Goal: Information Seeking & Learning: Learn about a topic

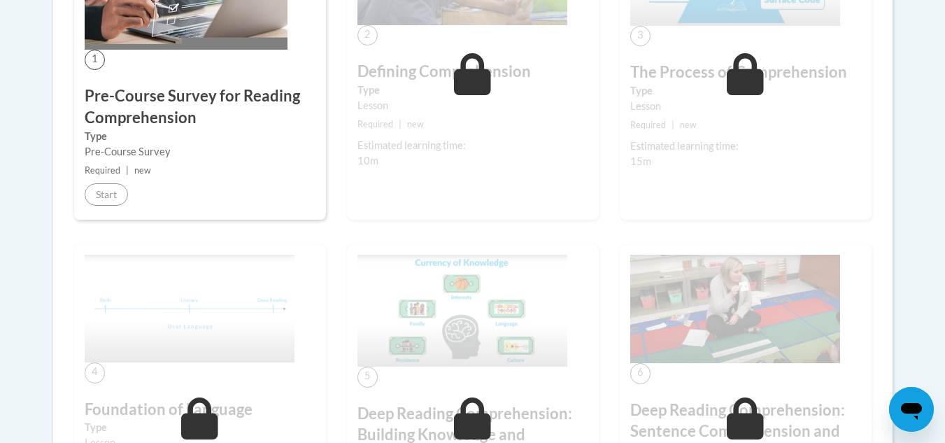
scroll to position [521, 0]
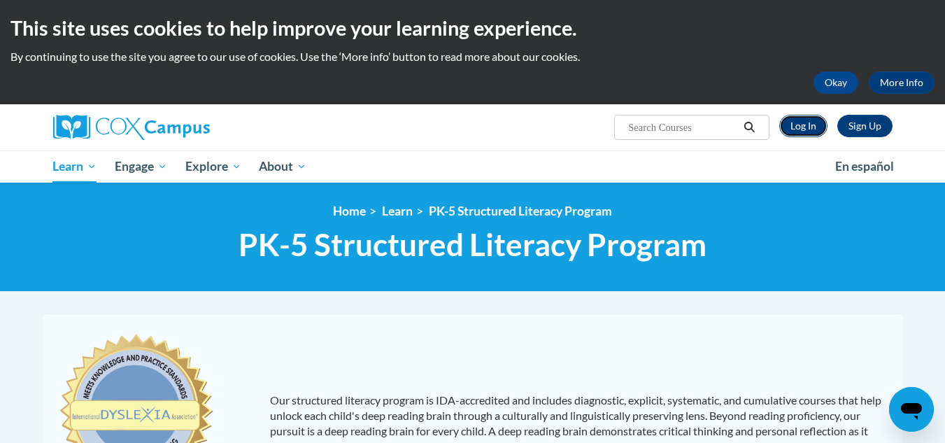
click at [807, 119] on link "Log In" at bounding box center [803, 126] width 48 height 22
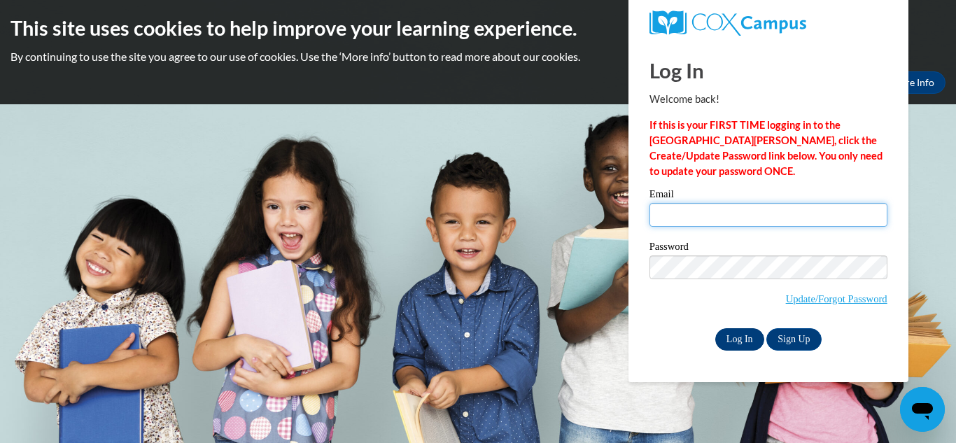
type input "reinhoav@wauwatosa.k12.wi.us"
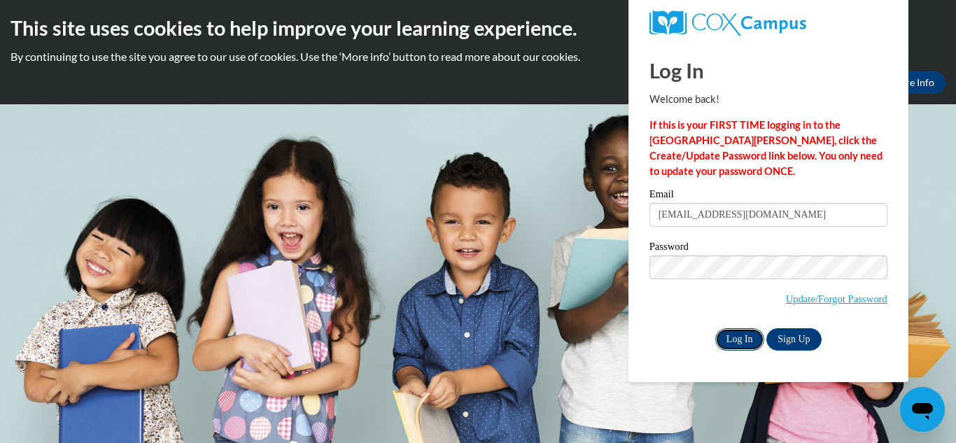
click at [721, 332] on input "Log In" at bounding box center [739, 339] width 49 height 22
click at [742, 338] on input "Log In" at bounding box center [739, 339] width 49 height 22
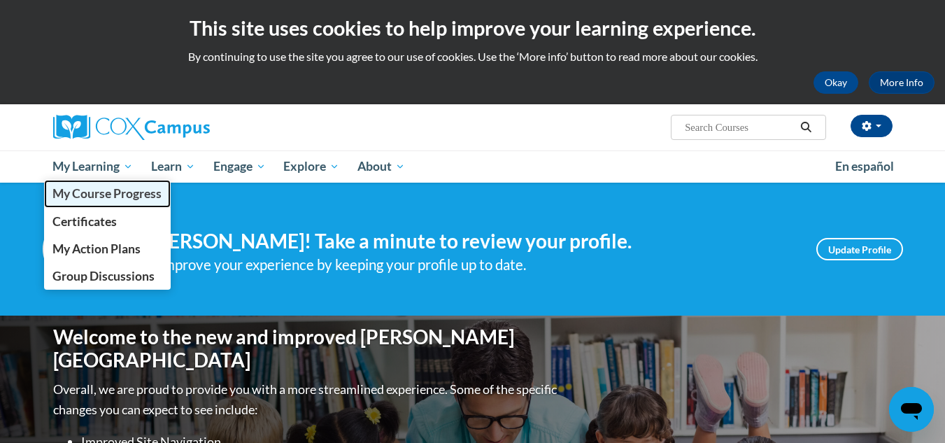
click at [86, 198] on span "My Course Progress" at bounding box center [106, 193] width 109 height 15
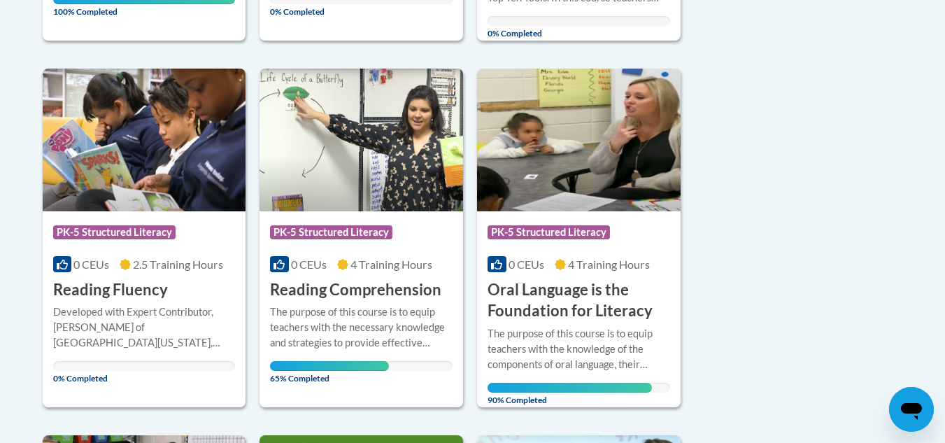
scroll to position [658, 0]
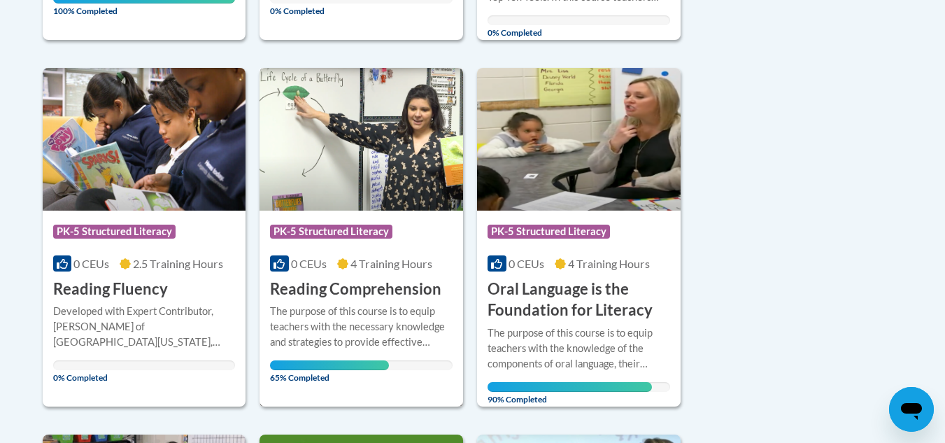
click at [414, 215] on div "Course Category: PK-5 Structured Literacy 0 CEUs 4 Training Hours COURSE Readin…" at bounding box center [362, 256] width 204 height 90
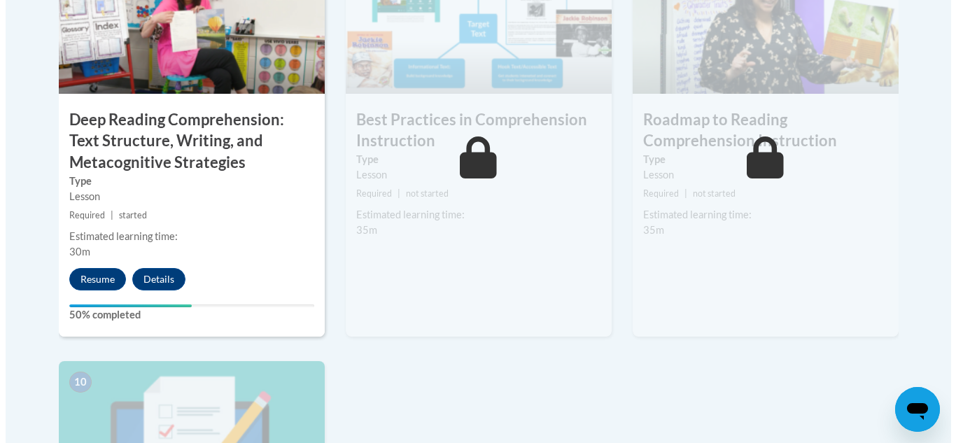
scroll to position [1289, 0]
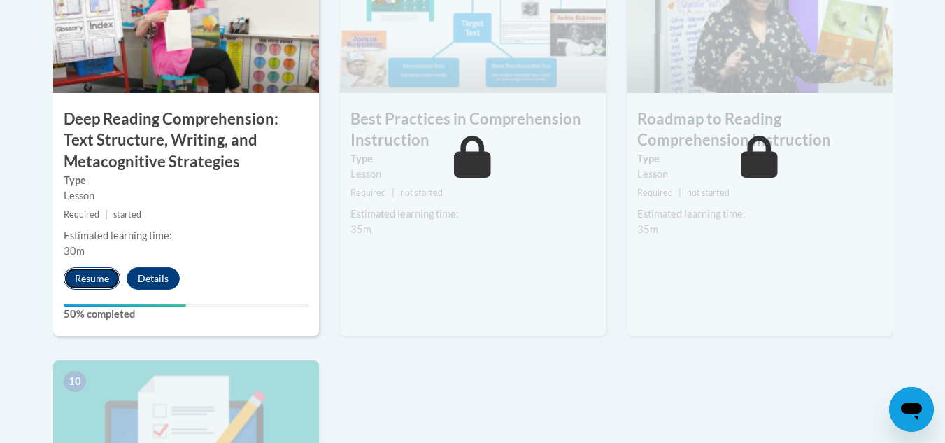
click at [93, 280] on button "Resume" at bounding box center [92, 278] width 57 height 22
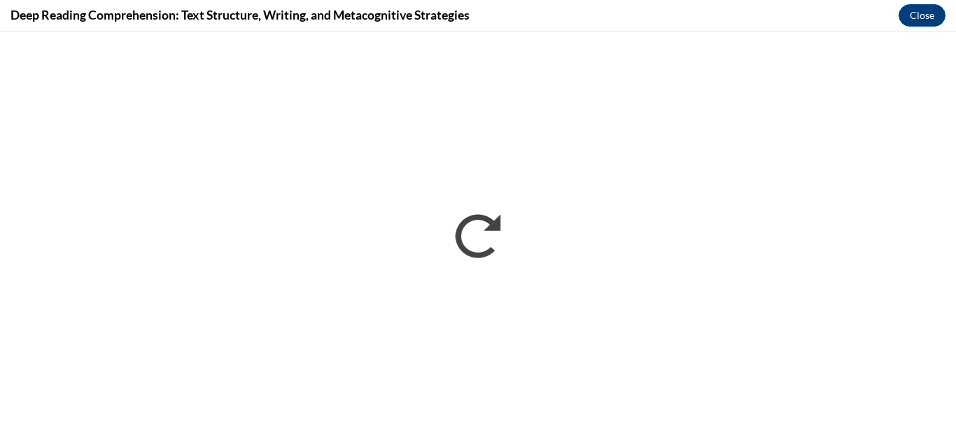
scroll to position [0, 0]
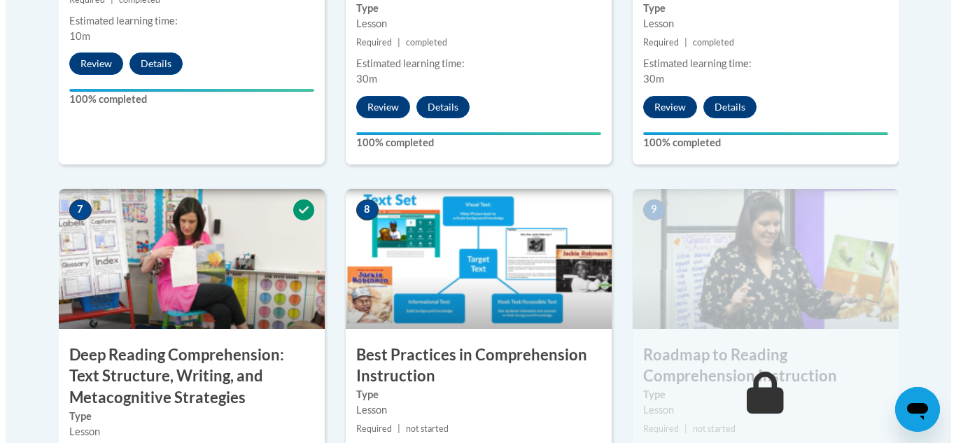
scroll to position [1251, 0]
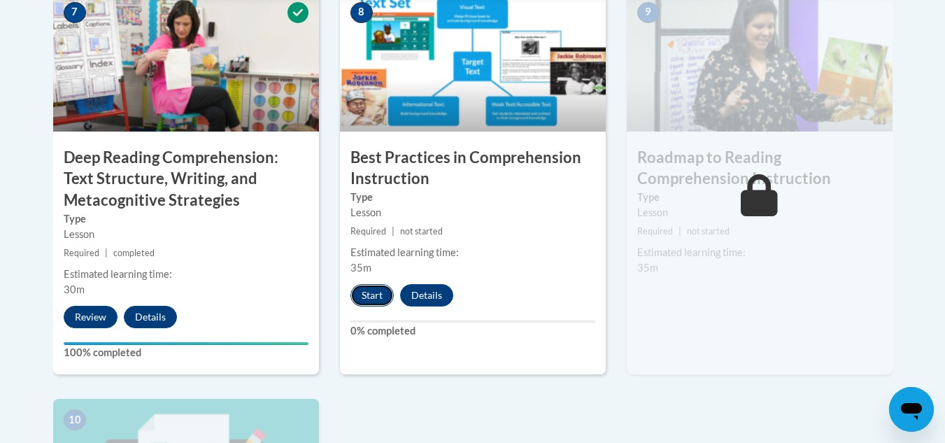
click at [374, 297] on button "Start" at bounding box center [372, 295] width 43 height 22
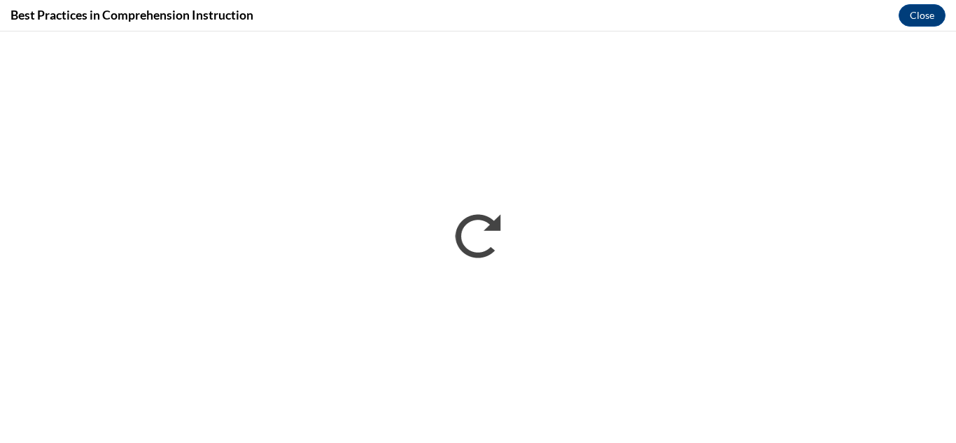
scroll to position [0, 0]
